Goal: Information Seeking & Learning: Learn about a topic

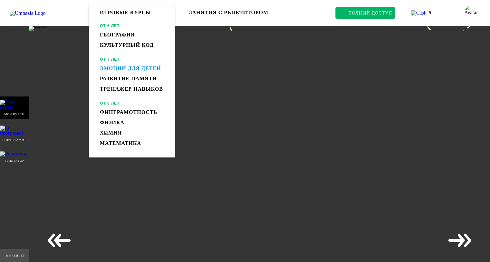
click at [126, 13] on span "Игровые курсы" at bounding box center [125, 12] width 51 height 5
click at [120, 69] on link "Эмоции для детей" at bounding box center [132, 68] width 86 height 10
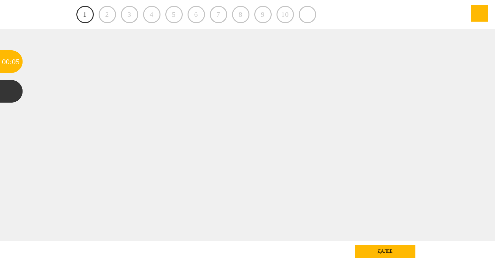
click at [81, 14] on link "1" at bounding box center [84, 14] width 17 height 17
click at [385, 249] on div "далее" at bounding box center [385, 251] width 61 height 13
click at [89, 15] on link "1" at bounding box center [84, 14] width 17 height 17
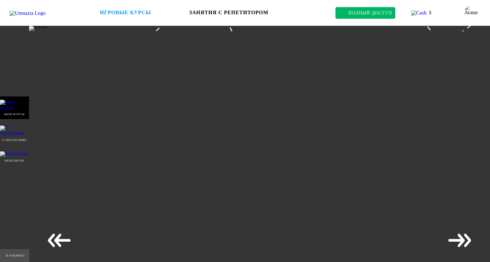
click at [122, 16] on header "Игровые курсы От 6 лет География Культурный код От 7 лет Эмоции для детей Разви…" at bounding box center [245, 13] width 490 height 26
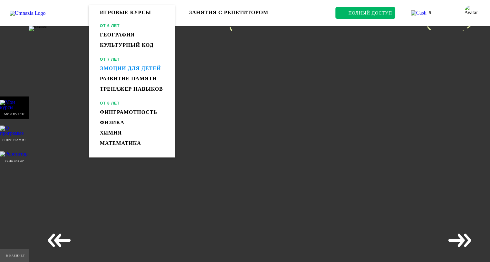
click at [122, 12] on span "Игровые курсы" at bounding box center [125, 12] width 51 height 5
click at [113, 69] on link "Эмоции для детей" at bounding box center [132, 68] width 86 height 10
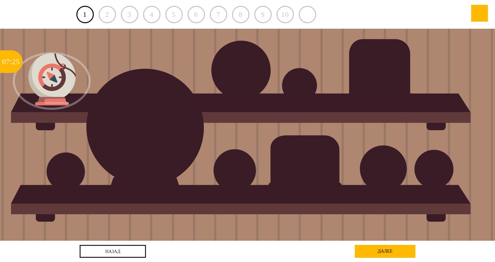
click at [40, 74] on div at bounding box center [248, 135] width 446 height 212
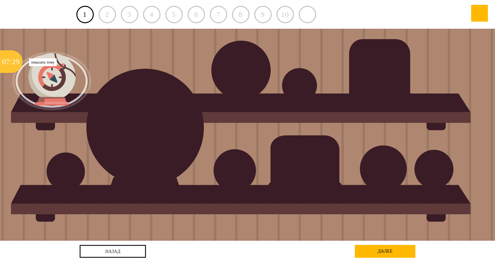
click at [12, 61] on div "29" at bounding box center [16, 61] width 8 height 23
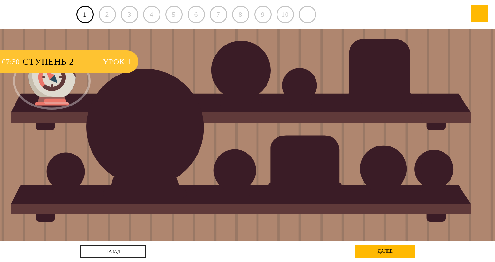
click at [74, 62] on span "Ступень 2" at bounding box center [60, 61] width 74 height 23
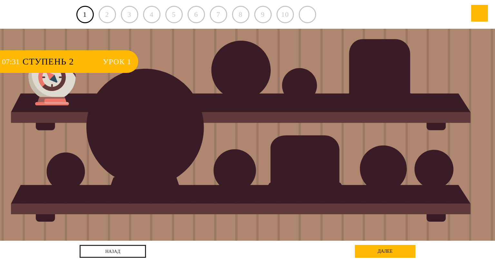
click at [61, 89] on div at bounding box center [248, 135] width 446 height 212
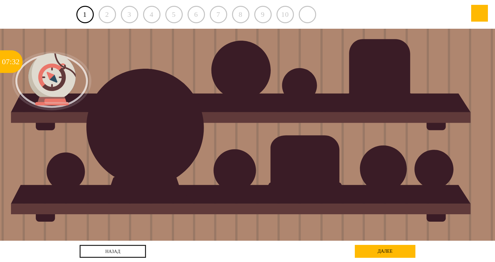
click at [207, 93] on div at bounding box center [248, 135] width 446 height 212
drag, startPoint x: 50, startPoint y: 69, endPoint x: 126, endPoint y: 113, distance: 88.0
click at [112, 111] on div at bounding box center [248, 135] width 446 height 212
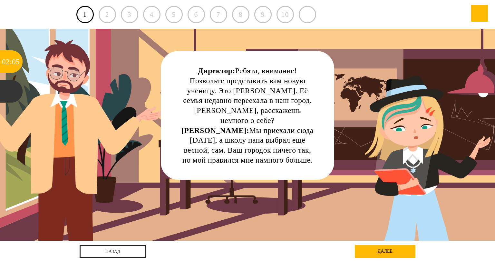
click at [388, 250] on div "далее" at bounding box center [385, 251] width 61 height 13
